Goal: Check status: Check status

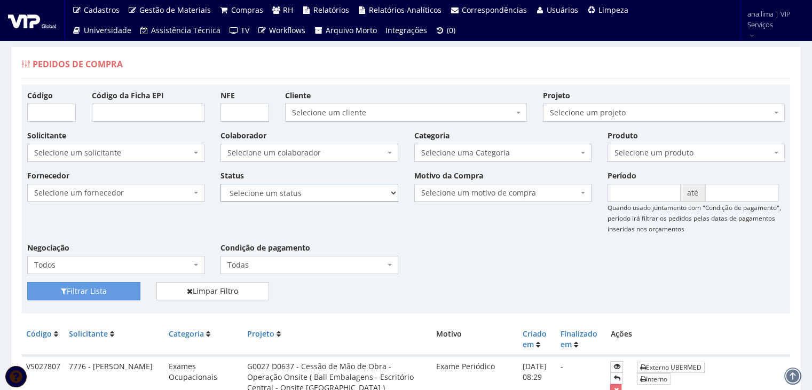
click at [336, 195] on select "Selecione um status Cancelado Aguardando Aprovação Diretoria Pedido Aprovado Ag…" at bounding box center [309, 193] width 177 height 18
select select "1"
click at [221, 184] on select "Selecione um status Cancelado Aguardando Aprovação Diretoria Pedido Aprovado Ag…" at bounding box center [309, 193] width 177 height 18
drag, startPoint x: 91, startPoint y: 293, endPoint x: 107, endPoint y: 287, distance: 17.1
click at [91, 293] on button "Filtrar Lista" at bounding box center [83, 291] width 113 height 18
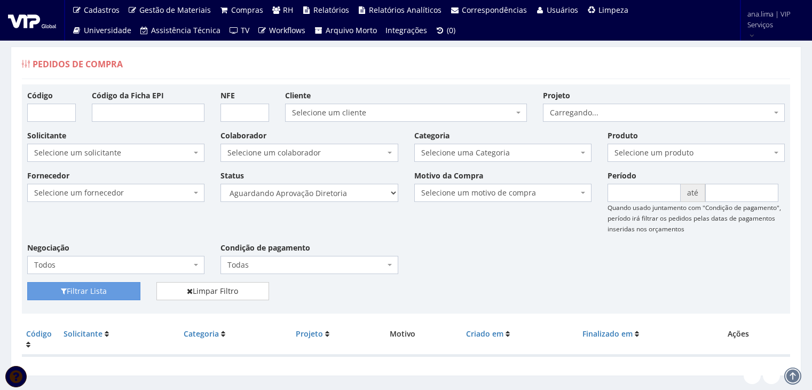
click at [353, 195] on select "Selecione um status Cancelado Aguardando Aprovação Diretoria Pedido Aprovado Ag…" at bounding box center [309, 193] width 177 height 18
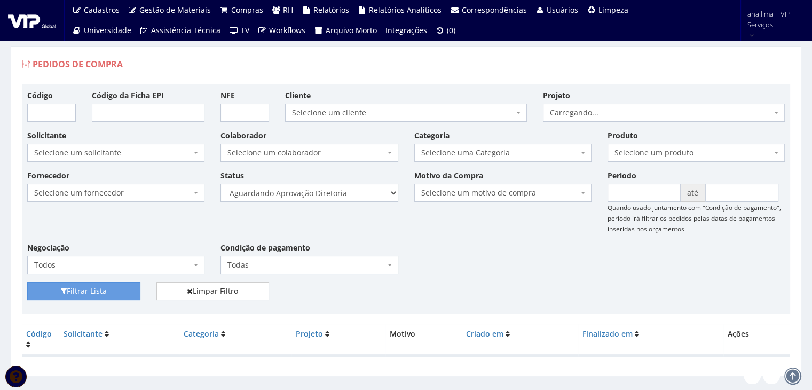
select select "4"
click at [221, 184] on select "Selecione um status Cancelado Aguardando Aprovação Diretoria Pedido Aprovado Ag…" at bounding box center [309, 193] width 177 height 18
click at [108, 287] on button "Filtrar Lista" at bounding box center [83, 291] width 113 height 18
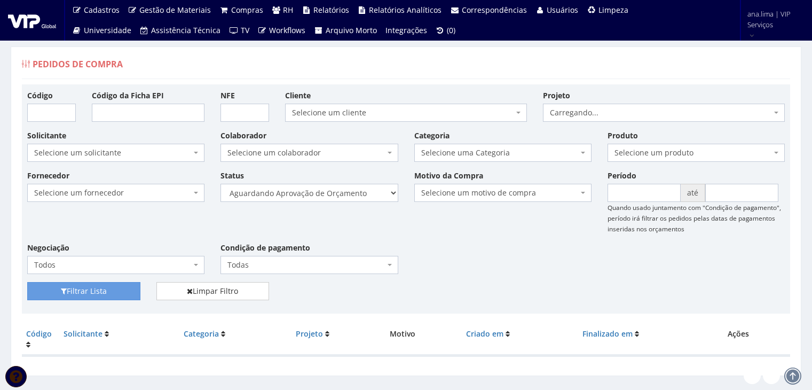
scroll to position [21, 0]
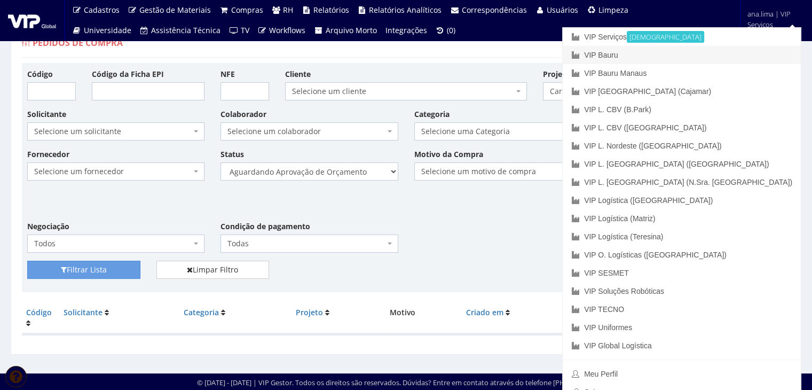
click at [723, 54] on link "VIP Bauru" at bounding box center [682, 55] width 238 height 18
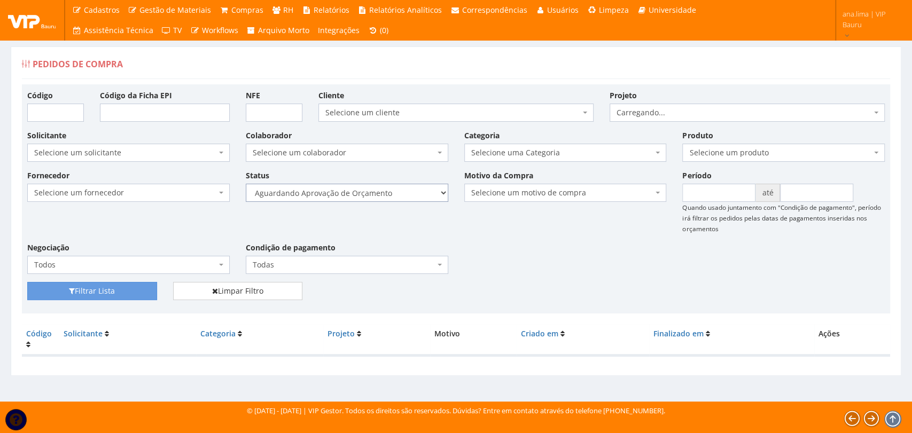
drag, startPoint x: 369, startPoint y: 194, endPoint x: 369, endPoint y: 200, distance: 6.4
click at [369, 194] on select "Selecione um status Cancelado Aguardando Aprovação Diretoria Pedido Aprovado Ag…" at bounding box center [347, 193] width 202 height 18
select select "1"
click at [246, 184] on select "Selecione um status Cancelado Aguardando Aprovação Diretoria Pedido Aprovado Ag…" at bounding box center [347, 193] width 202 height 18
click at [114, 293] on button "Filtrar Lista" at bounding box center [92, 291] width 130 height 18
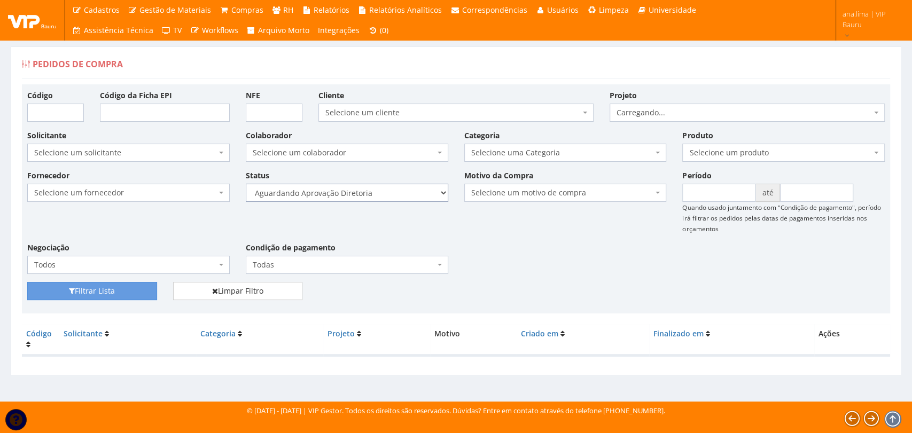
click at [368, 194] on select "Selecione um status Cancelado Aguardando Aprovação Diretoria Pedido Aprovado Ag…" at bounding box center [347, 193] width 202 height 18
select select "4"
click at [246, 184] on select "Selecione um status Cancelado Aguardando Aprovação Diretoria Pedido Aprovado Ag…" at bounding box center [347, 193] width 202 height 18
click at [127, 289] on button "Filtrar Lista" at bounding box center [92, 291] width 130 height 18
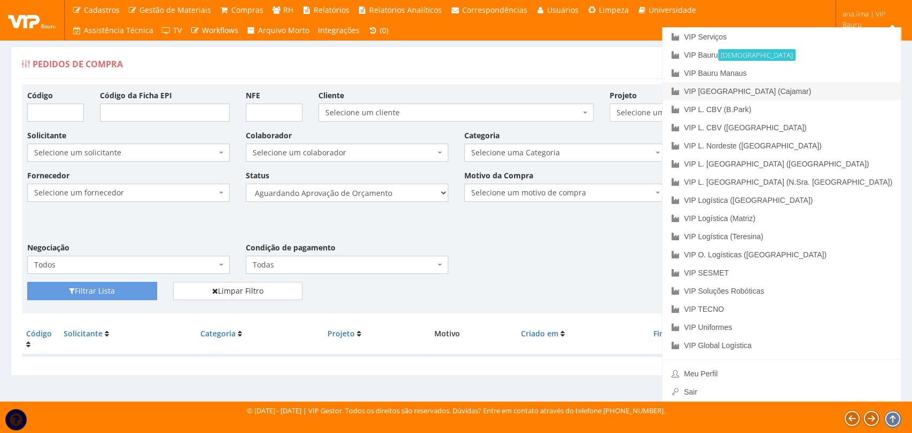
click at [862, 92] on link "VIP [GEOGRAPHIC_DATA] (Cajamar)" at bounding box center [781, 91] width 238 height 18
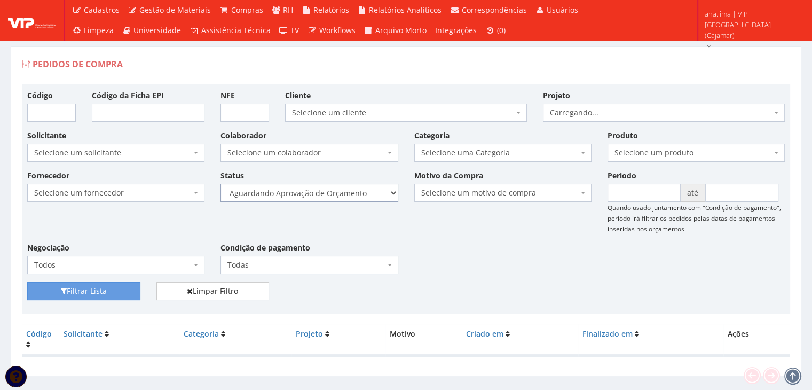
click at [364, 197] on select "Selecione um status Cancelado Aguardando Aprovação Diretoria Pedido Aprovado Ag…" at bounding box center [309, 193] width 177 height 18
select select "1"
click at [221, 184] on select "Selecione um status Cancelado Aguardando Aprovação Diretoria Pedido Aprovado Ag…" at bounding box center [309, 193] width 177 height 18
click at [130, 289] on button "Filtrar Lista" at bounding box center [83, 291] width 113 height 18
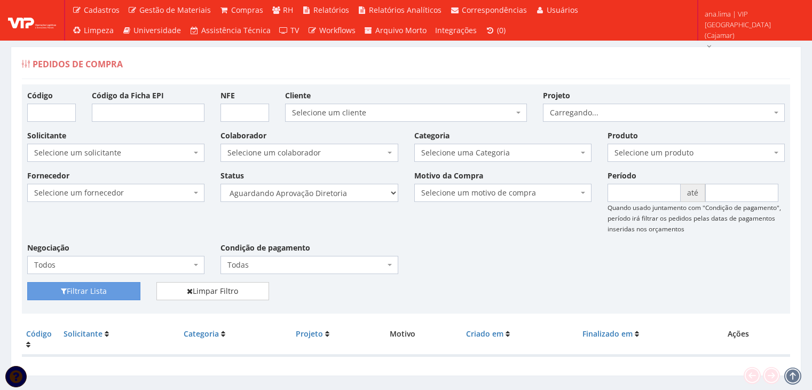
click at [350, 197] on select "Selecione um status Cancelado Aguardando Aprovação Diretoria Pedido Aprovado Ag…" at bounding box center [309, 193] width 177 height 18
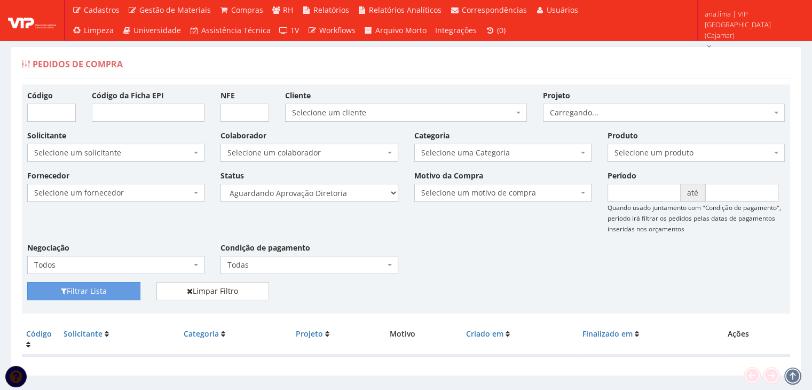
select select "4"
click at [221, 184] on select "Selecione um status Cancelado Aguardando Aprovação Diretoria Pedido Aprovado Ag…" at bounding box center [309, 193] width 177 height 18
click at [61, 293] on icon "submit" at bounding box center [64, 290] width 6 height 7
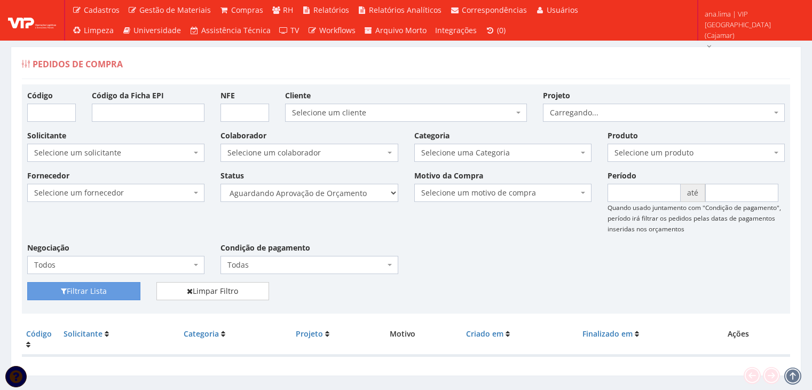
scroll to position [21, 0]
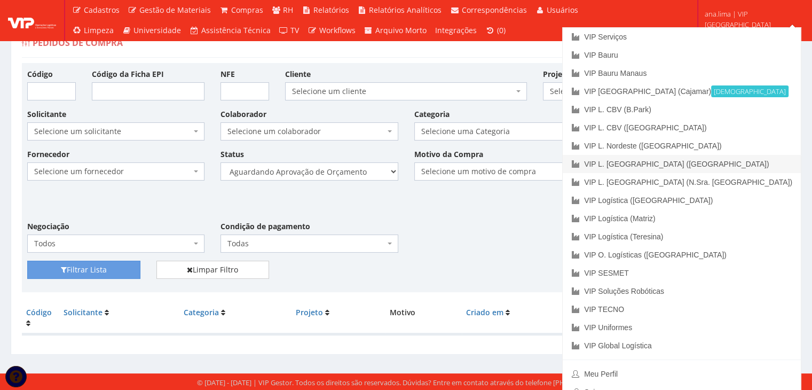
click at [771, 160] on link "VIP L. [GEOGRAPHIC_DATA] ([GEOGRAPHIC_DATA])" at bounding box center [682, 164] width 238 height 18
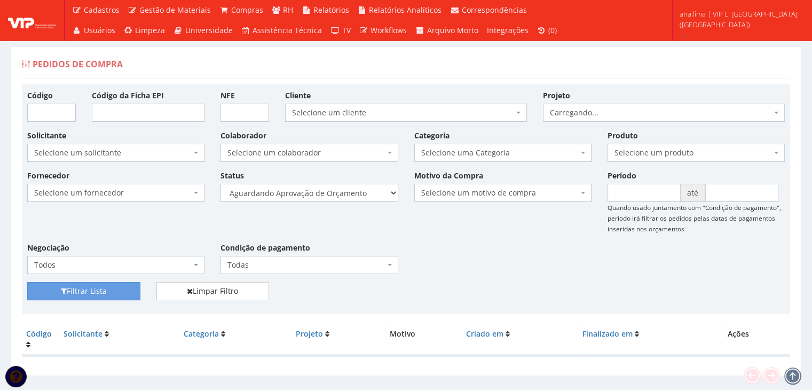
select select "1"
click at [221, 184] on select "Selecione um status Cancelado Aguardando Aprovação Diretoria Pedido Aprovado Ag…" at bounding box center [309, 193] width 177 height 18
click at [113, 287] on button "Filtrar Lista" at bounding box center [83, 291] width 113 height 18
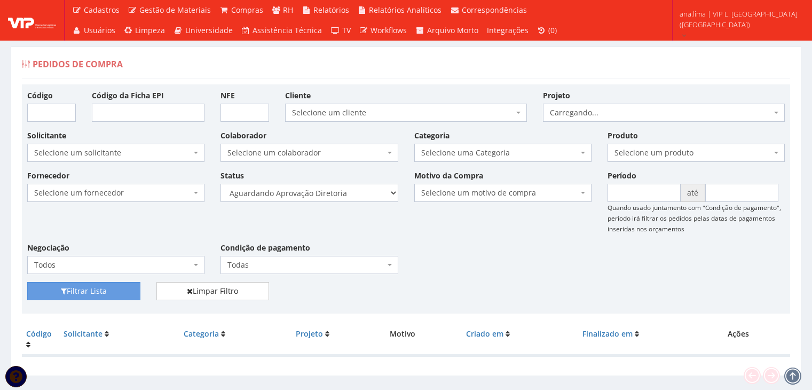
click at [356, 197] on select "Selecione um status Cancelado Aguardando Aprovação Diretoria Pedido Aprovado Ag…" at bounding box center [309, 193] width 177 height 18
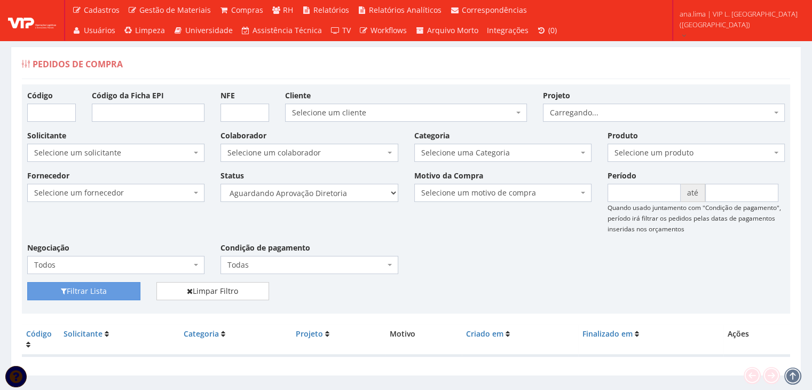
select select "4"
click at [221, 184] on select "Selecione um status Cancelado Aguardando Aprovação Diretoria Pedido Aprovado Ag…" at bounding box center [309, 193] width 177 height 18
click at [100, 293] on button "Filtrar Lista" at bounding box center [83, 291] width 113 height 18
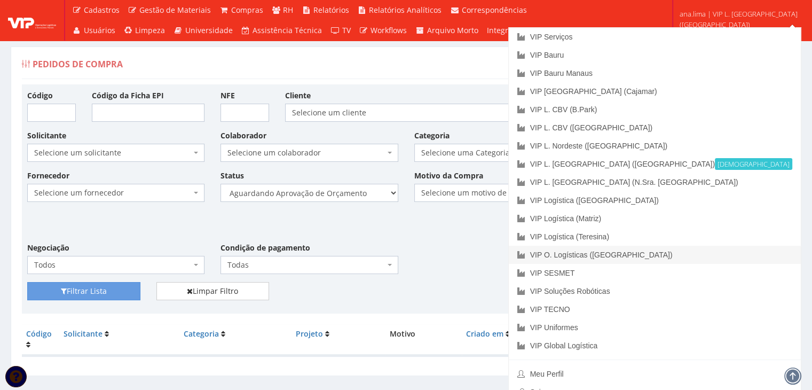
click at [725, 250] on link "VIP O. Logísticas ([GEOGRAPHIC_DATA])" at bounding box center [655, 255] width 292 height 18
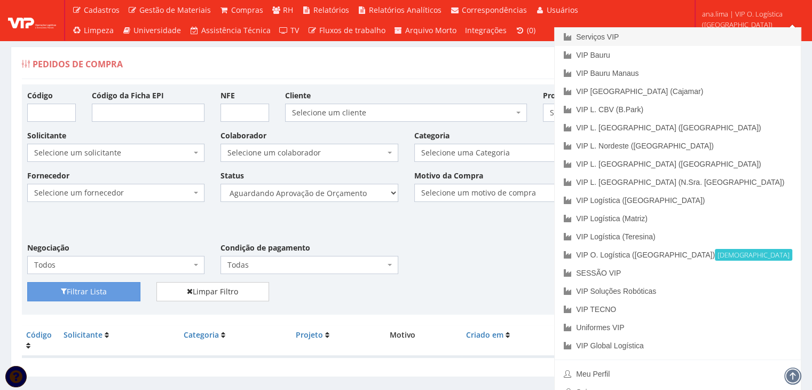
click at [619, 34] on font "Serviços VIP" at bounding box center [597, 37] width 43 height 9
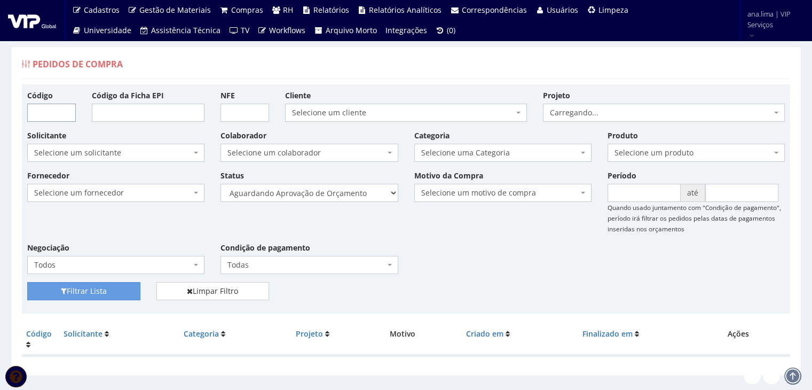
click at [60, 116] on input "Código" at bounding box center [51, 113] width 49 height 18
paste input "VS027807"
type input "VS027807"
click at [305, 193] on select "Selecione um status Cancelado Aguardando Aprovação Diretoria Pedido Aprovado Ag…" at bounding box center [309, 193] width 177 height 18
select select
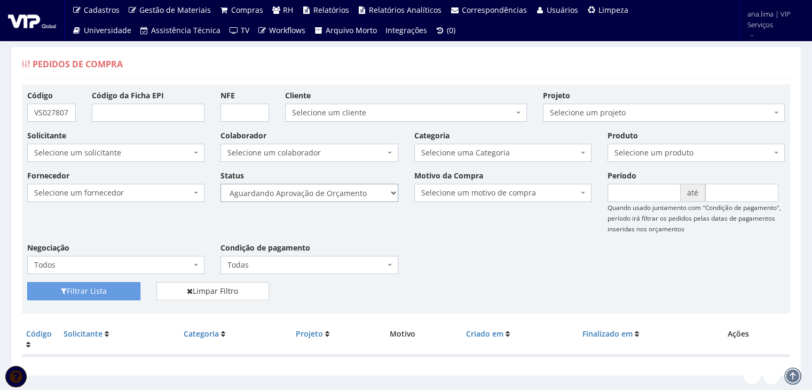
click at [221, 184] on select "Selecione um status Cancelado Aguardando Aprovação Diretoria Pedido Aprovado Ag…" at bounding box center [309, 193] width 177 height 18
click at [103, 283] on button "Filtrar Lista" at bounding box center [83, 291] width 113 height 18
